Goal: Task Accomplishment & Management: Manage account settings

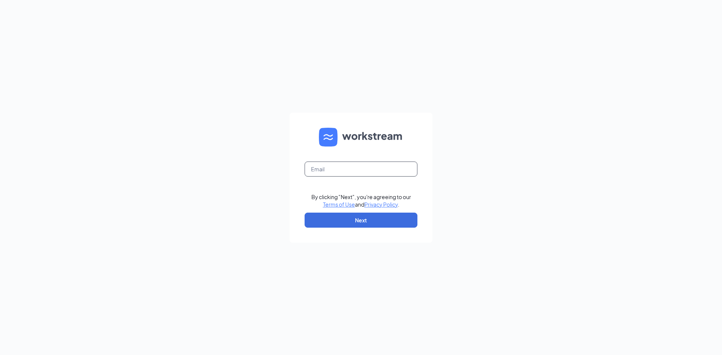
click at [320, 170] on input "text" at bounding box center [361, 169] width 113 height 15
type input "mreynolds.cfa@gmail.com"
click at [363, 224] on button "Next" at bounding box center [361, 220] width 113 height 15
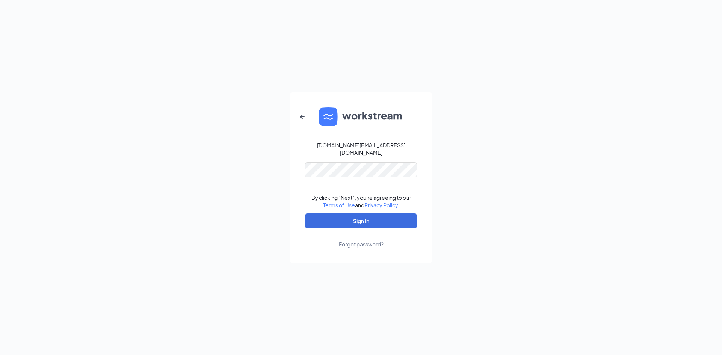
click at [368, 242] on div "Forgot password?" at bounding box center [361, 245] width 45 height 8
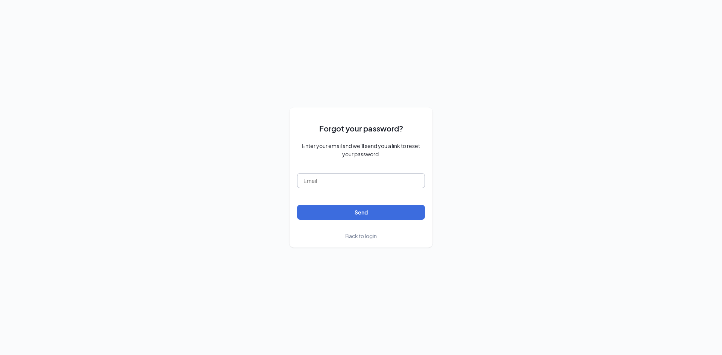
click at [310, 183] on input "text" at bounding box center [361, 180] width 128 height 15
type input "mreynolds.cfa@gmail.com"
click at [344, 219] on button "Send" at bounding box center [361, 212] width 128 height 15
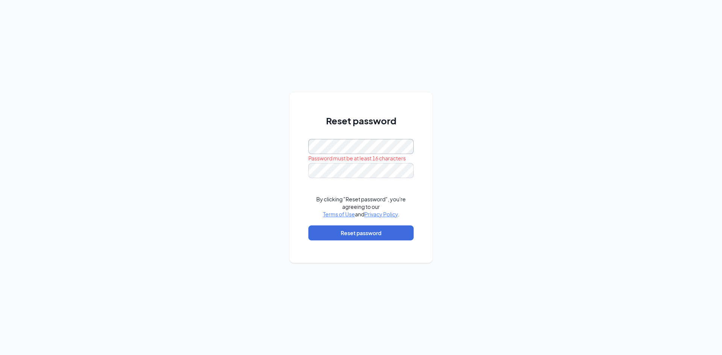
click at [272, 157] on div "Reset password Password must be at least 16 characters By clicking "Reset passw…" at bounding box center [361, 177] width 722 height 355
click at [275, 178] on div "Reset password Passwords do not match By clicking "Reset password", you're agre…" at bounding box center [361, 177] width 722 height 355
drag, startPoint x: 412, startPoint y: 191, endPoint x: 412, endPoint y: 187, distance: 4.5
click at [412, 188] on form "Passwords do not match By clicking "Reset password", you're agreeing to our Ter…" at bounding box center [360, 193] width 105 height 109
click at [209, 167] on div "Reset password Passwords do not match By clicking "Reset password", you're agre…" at bounding box center [361, 177] width 722 height 355
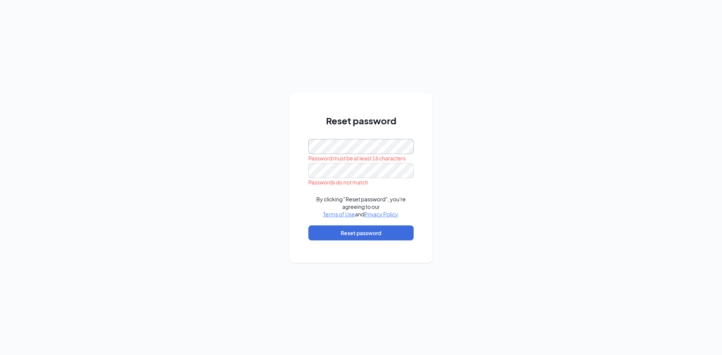
click at [246, 146] on div "Reset password Password must be at least 16 characters Passwords do not match B…" at bounding box center [361, 177] width 722 height 355
click at [238, 190] on div "Reset password This field is required Passwords do not match By clicking "Reset…" at bounding box center [361, 177] width 722 height 355
click at [269, 184] on div "Reset password This field is required Passwords do not match By clicking "Reset…" at bounding box center [361, 177] width 722 height 355
click at [305, 175] on div "Reset password This field is required Passwords do not match By clicking "Reset…" at bounding box center [361, 178] width 143 height 171
click at [291, 171] on div "Reset password This field is required Passwords do not match By clicking "Reset…" at bounding box center [361, 178] width 143 height 171
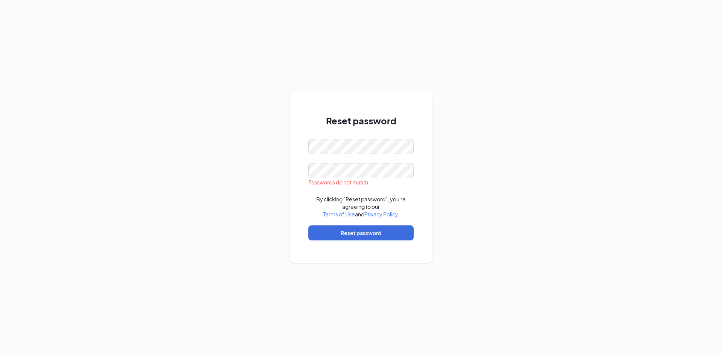
click at [428, 167] on div "Reset password Passwords do not match By clicking "Reset password", you're agre…" at bounding box center [361, 178] width 143 height 171
click at [409, 193] on form "Passwords do not match By clicking "Reset password", you're agreeing to our Ter…" at bounding box center [360, 193] width 105 height 109
click at [270, 165] on div "Reset password Passwords do not match By clicking "Reset password", you're agre…" at bounding box center [361, 177] width 722 height 355
click at [409, 188] on form "By clicking "Reset password", you're agreeing to our Terms of Use and Privacy P…" at bounding box center [360, 193] width 105 height 109
click at [360, 235] on button "Reset password" at bounding box center [360, 233] width 105 height 15
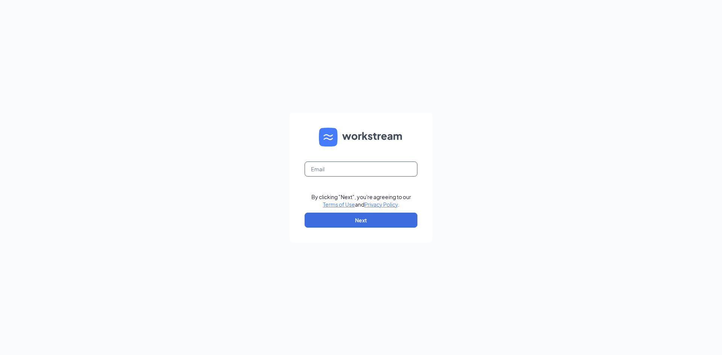
click at [354, 170] on input "text" at bounding box center [361, 169] width 113 height 15
type input "[DOMAIN_NAME][EMAIL_ADDRESS][DOMAIN_NAME]"
click at [359, 220] on button "Next" at bounding box center [361, 220] width 113 height 15
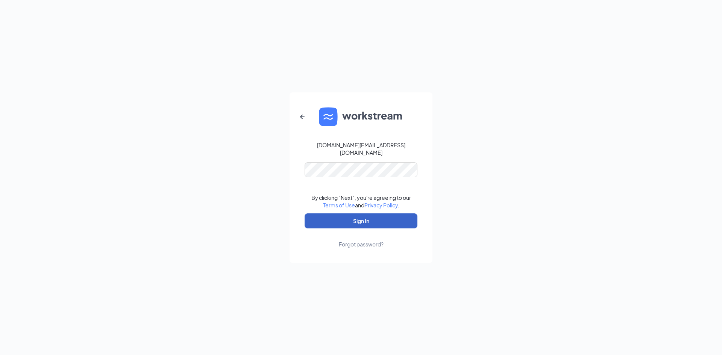
click at [361, 222] on button "Sign In" at bounding box center [361, 221] width 113 height 15
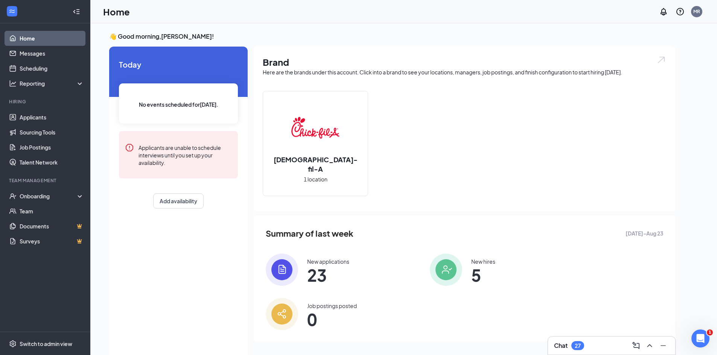
click at [317, 269] on span "23" at bounding box center [328, 276] width 42 height 14
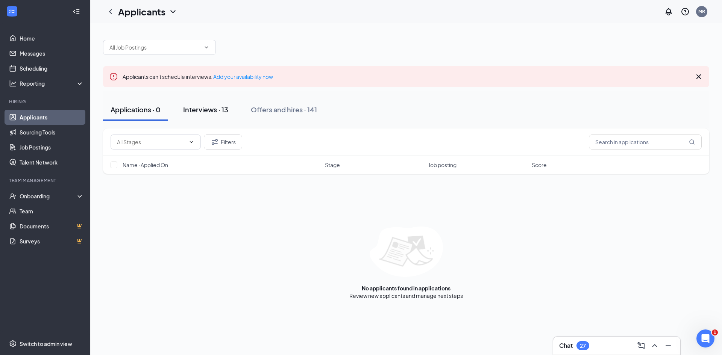
click at [205, 108] on div "Interviews · 13" at bounding box center [205, 109] width 45 height 9
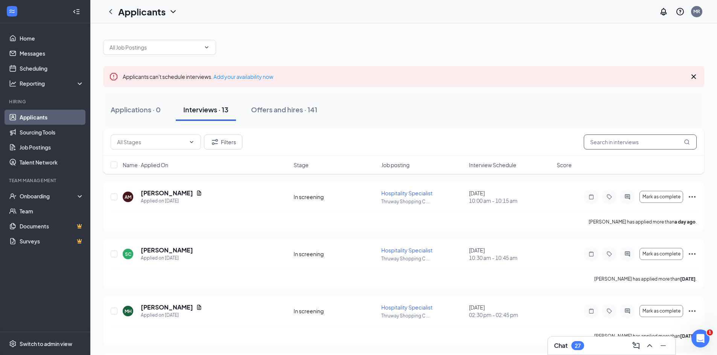
click at [621, 141] on input "text" at bounding box center [639, 142] width 113 height 15
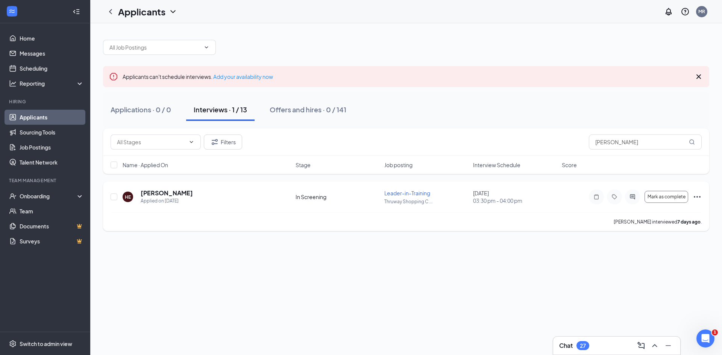
drag, startPoint x: 352, startPoint y: 188, endPoint x: 173, endPoint y: 195, distance: 179.2
click at [173, 195] on h5 "Hugo Espinosa-Gonzalez" at bounding box center [167, 193] width 52 height 8
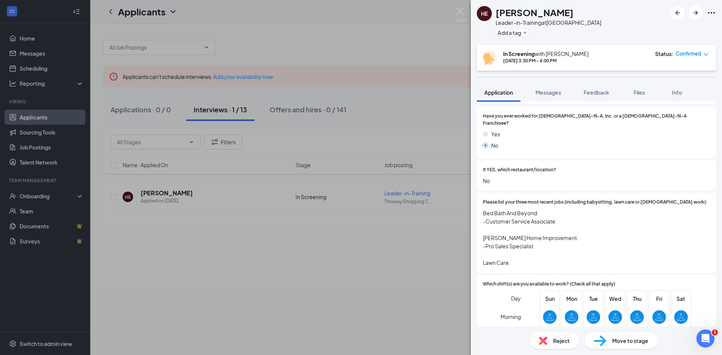
scroll to position [68, 0]
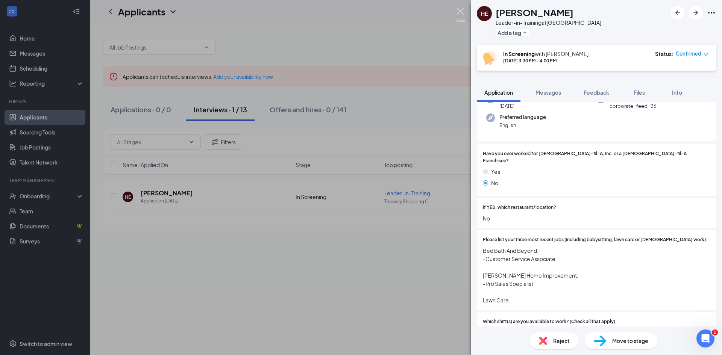
click at [460, 10] on img at bounding box center [460, 15] width 9 height 15
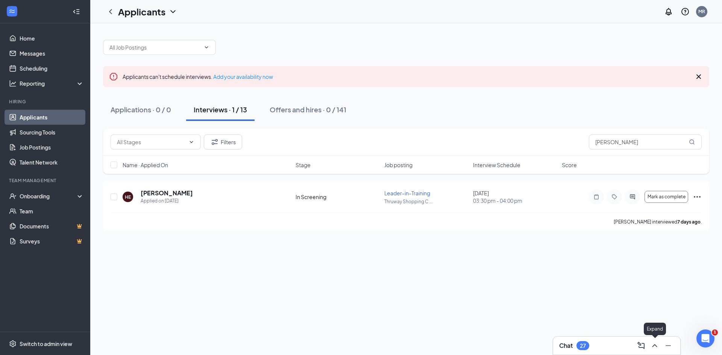
click at [657, 345] on icon "ChevronUp" at bounding box center [654, 346] width 9 height 9
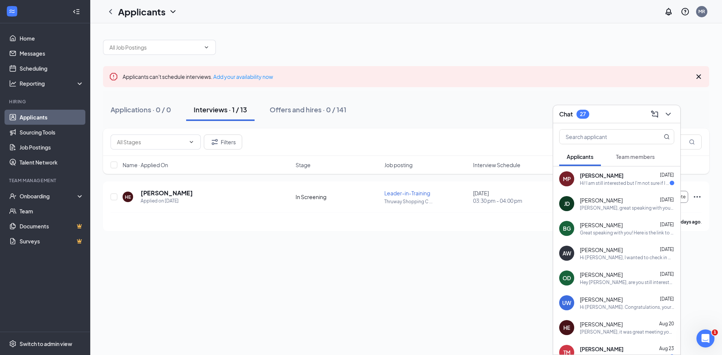
click at [604, 180] on div "Hi! I am still interested but I'm not sure if I would be a good fit for back of…" at bounding box center [625, 183] width 90 height 6
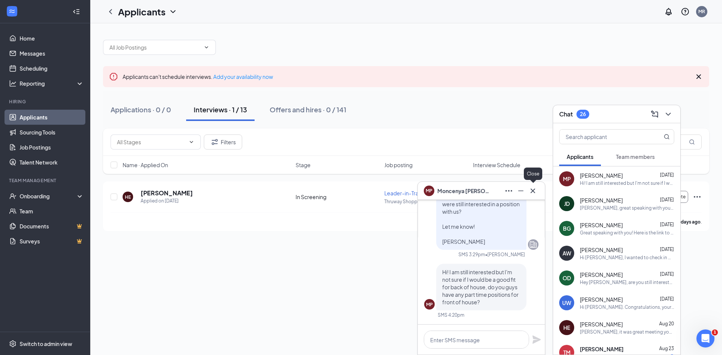
click at [532, 192] on icon "Cross" at bounding box center [533, 191] width 9 height 9
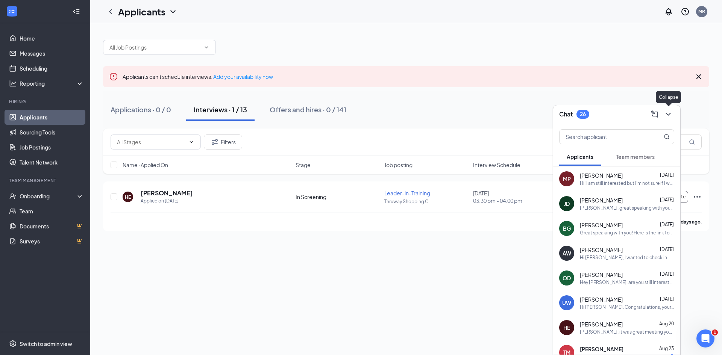
click at [668, 114] on icon "ChevronDown" at bounding box center [668, 114] width 5 height 3
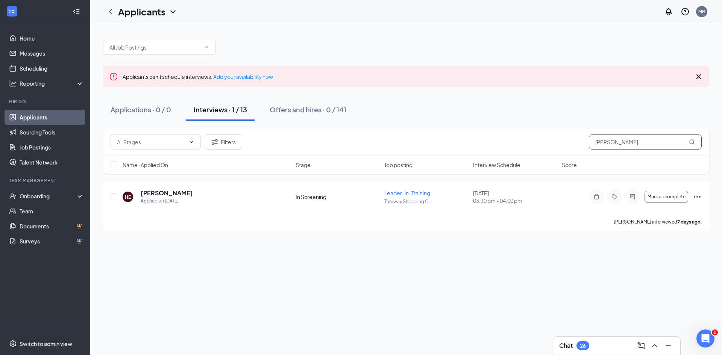
drag, startPoint x: 624, startPoint y: 142, endPoint x: 521, endPoint y: 153, distance: 103.6
click at [521, 153] on div "Filters hugo" at bounding box center [406, 142] width 606 height 27
type input "brianna"
click at [149, 194] on h5 "Brianna Goodin" at bounding box center [167, 193] width 52 height 8
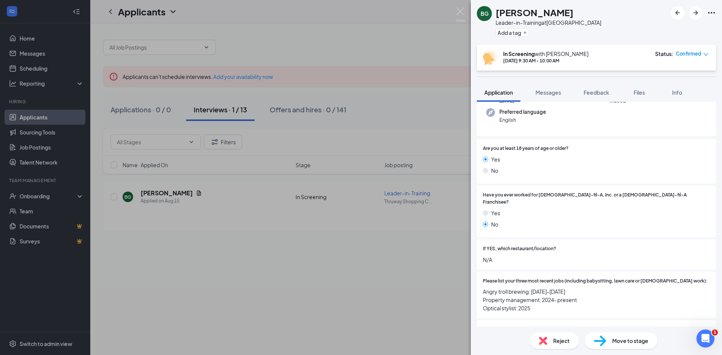
scroll to position [93, 0]
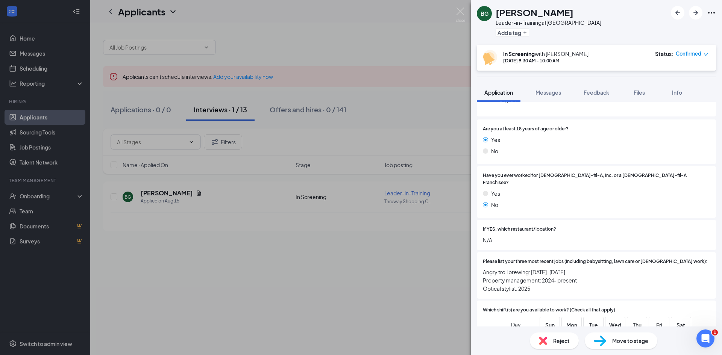
drag, startPoint x: 718, startPoint y: 142, endPoint x: 681, endPoint y: 126, distance: 40.5
click at [681, 126] on div "Application Phone +1 (336) 865-2060 Email briannagoodin@yahoo.com Applied date …" at bounding box center [596, 257] width 239 height 466
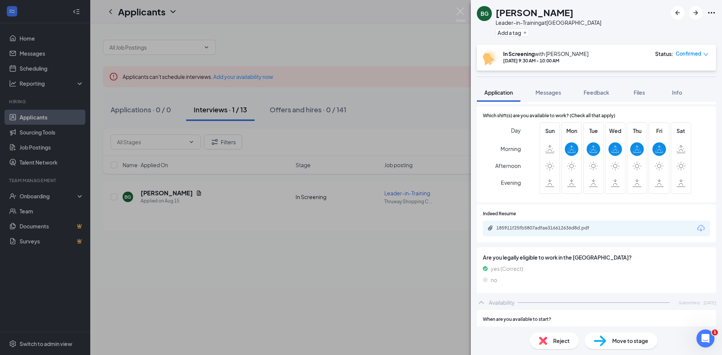
scroll to position [0, 0]
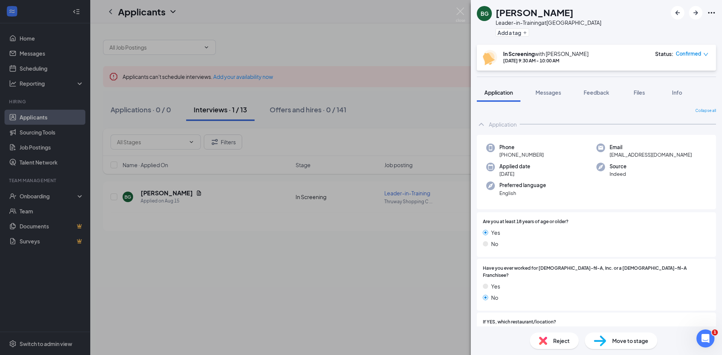
drag, startPoint x: 720, startPoint y: 156, endPoint x: 556, endPoint y: 219, distance: 175.5
click at [556, 219] on div "Phone +1 (336) 865-2060 Email briannagoodin@yahoo.com Applied date Aug 15 Sourc…" at bounding box center [596, 359] width 239 height 448
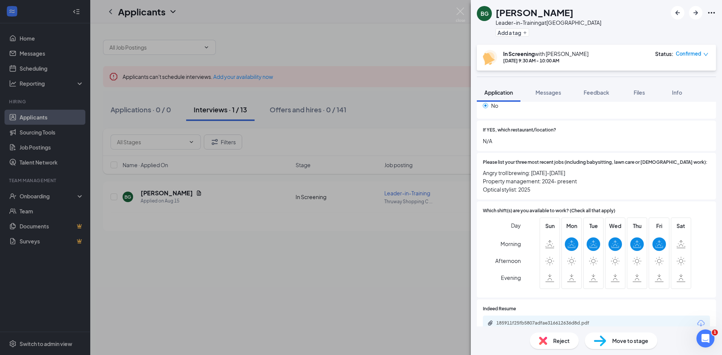
scroll to position [217, 0]
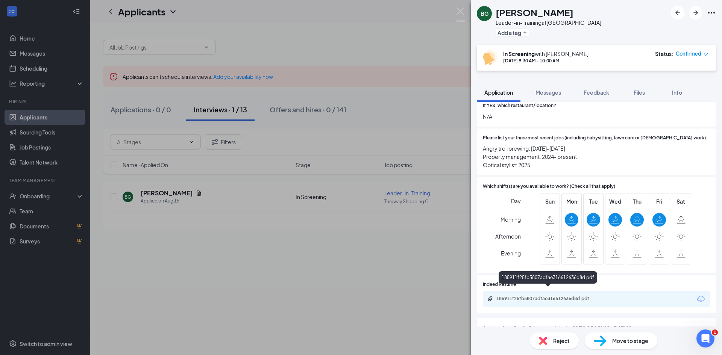
click at [526, 296] on div "185911f25fb5807adfae316612636d8d.pdf" at bounding box center [549, 299] width 105 height 6
